Goal: Check status

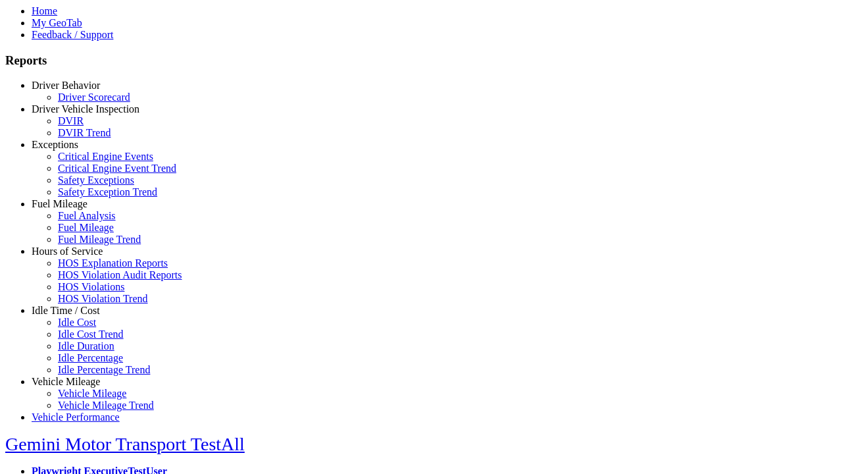
click at [76, 209] on link "Fuel Mileage" at bounding box center [60, 203] width 56 height 11
click at [86, 245] on link "Fuel Mileage Trend" at bounding box center [99, 239] width 83 height 11
select select "**********"
type input "**********"
